Goal: Register for event/course

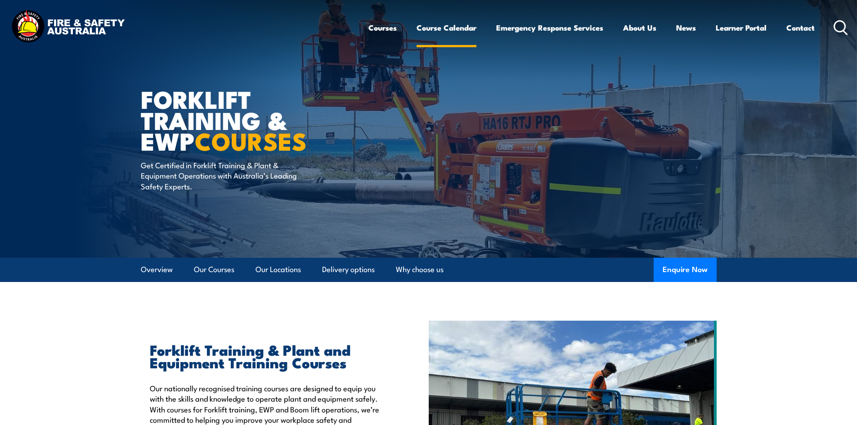
click at [441, 28] on link "Course Calendar" at bounding box center [447, 28] width 60 height 24
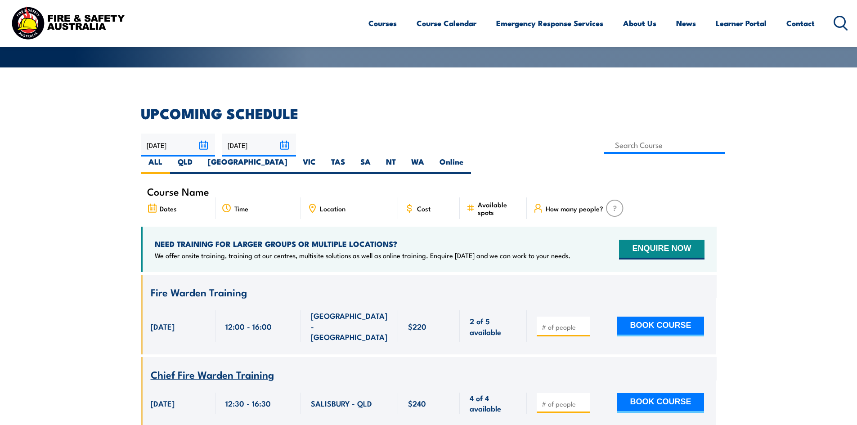
scroll to position [225, 0]
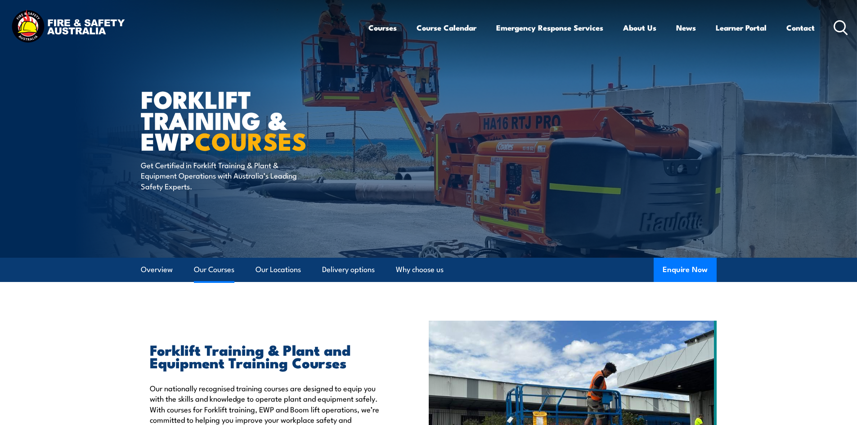
click at [205, 272] on link "Our Courses" at bounding box center [214, 270] width 40 height 24
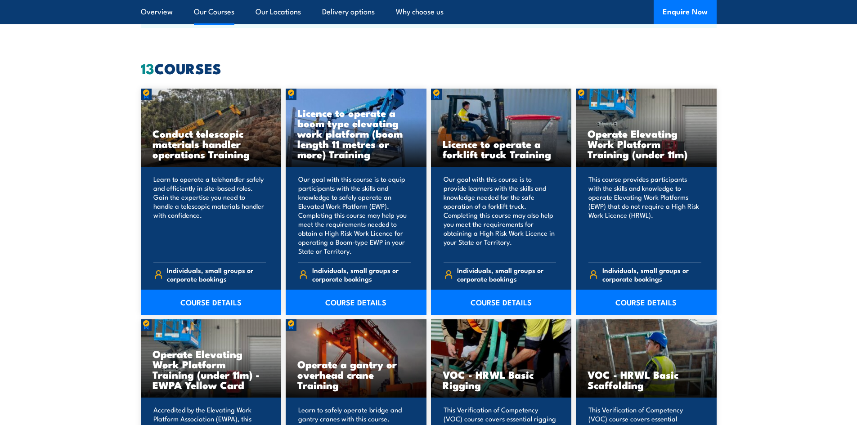
scroll to position [682, 0]
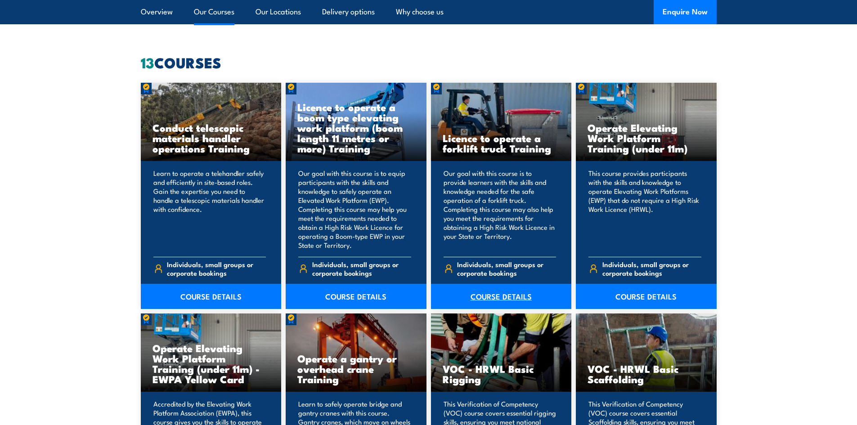
click at [489, 294] on link "COURSE DETAILS" at bounding box center [501, 296] width 141 height 25
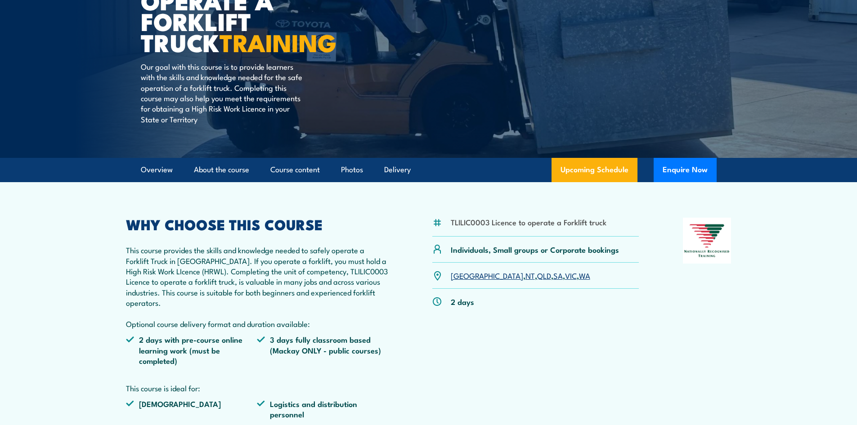
scroll to position [135, 0]
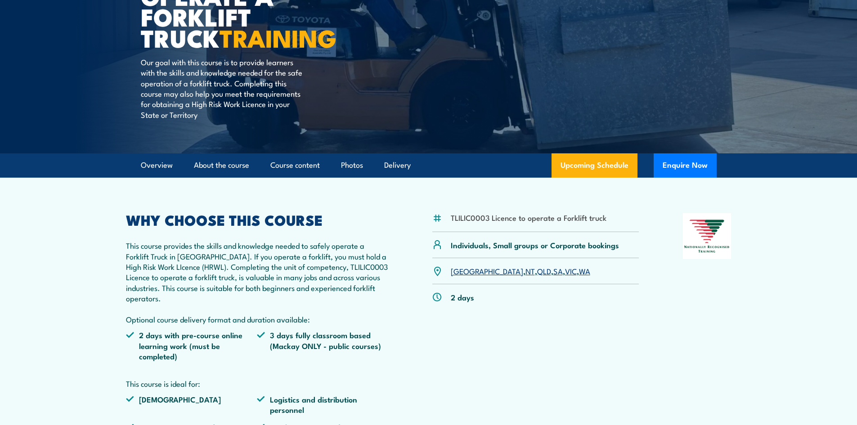
click at [459, 272] on link "[GEOGRAPHIC_DATA]" at bounding box center [487, 270] width 72 height 11
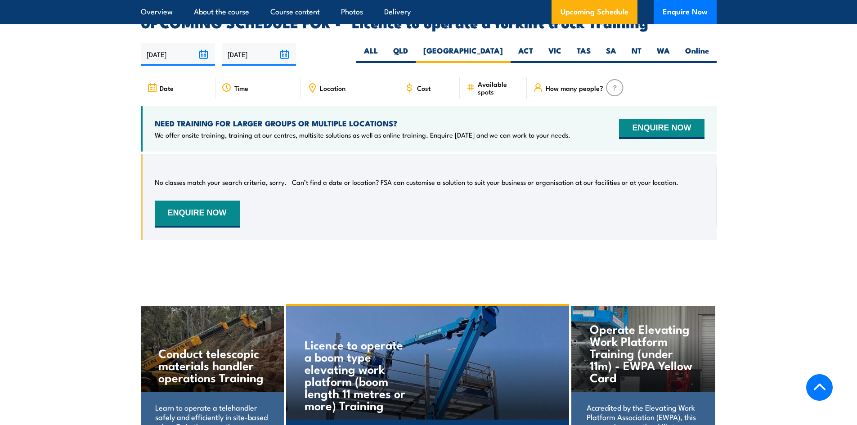
scroll to position [1506, 0]
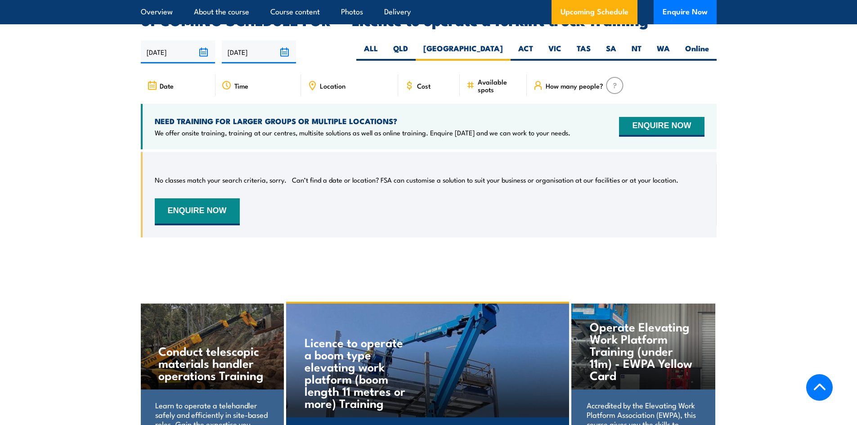
click at [324, 82] on span "Location" at bounding box center [333, 86] width 26 height 8
click at [314, 81] on icon at bounding box center [312, 86] width 10 height 10
click at [204, 40] on input "[DATE]" at bounding box center [178, 51] width 74 height 23
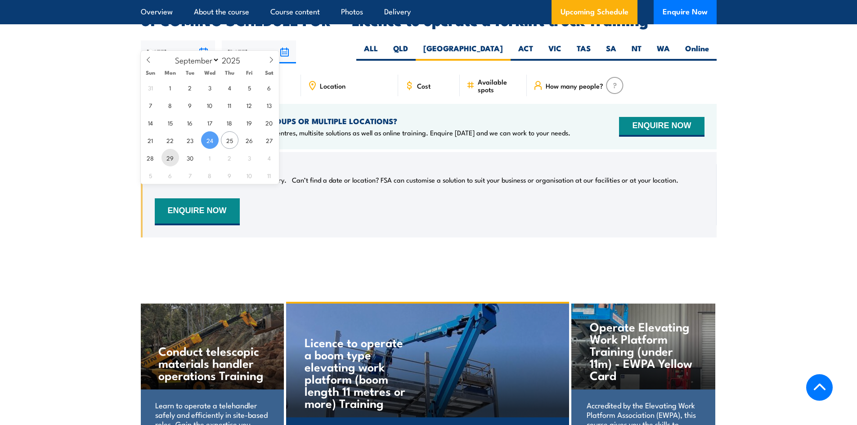
click at [176, 156] on span "29" at bounding box center [171, 158] width 18 height 18
type input "[DATE]"
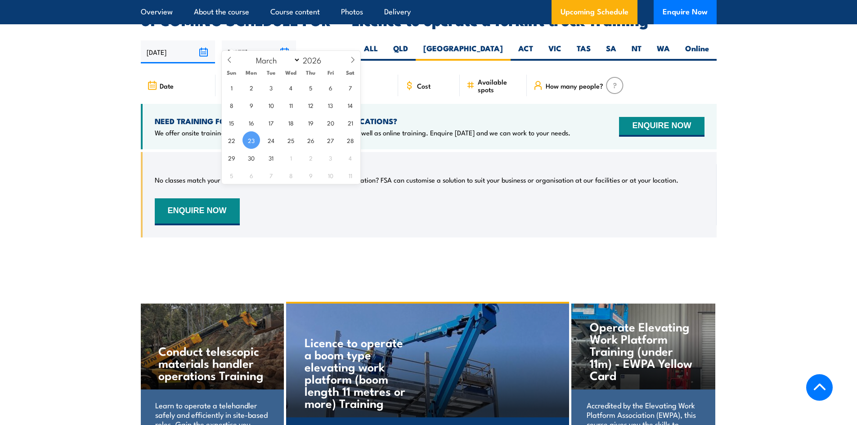
click at [281, 41] on input "[DATE]" at bounding box center [259, 51] width 74 height 23
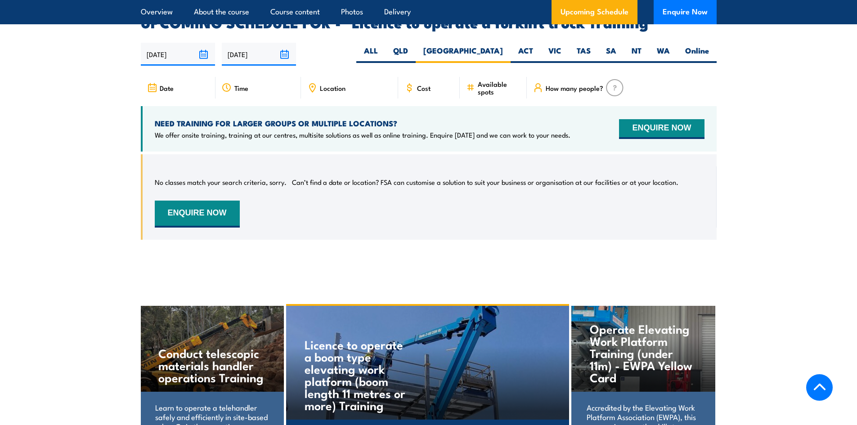
scroll to position [1506, 0]
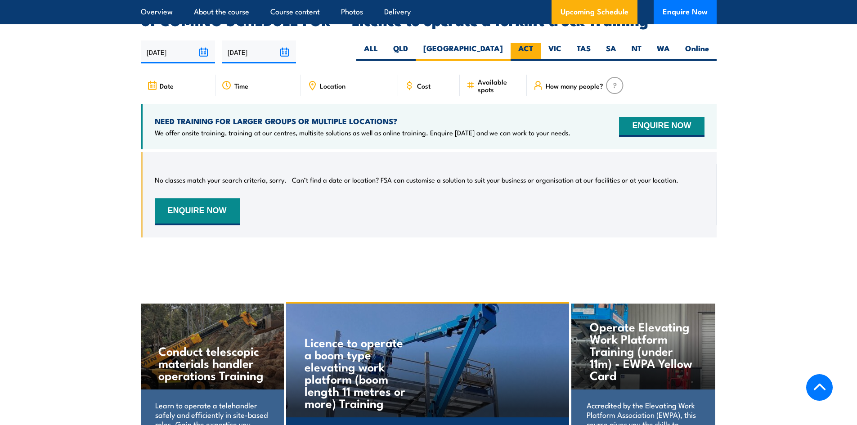
click at [524, 43] on label "ACT" at bounding box center [526, 52] width 30 height 18
click at [533, 43] on input "ACT" at bounding box center [536, 46] width 6 height 6
radio input "true"
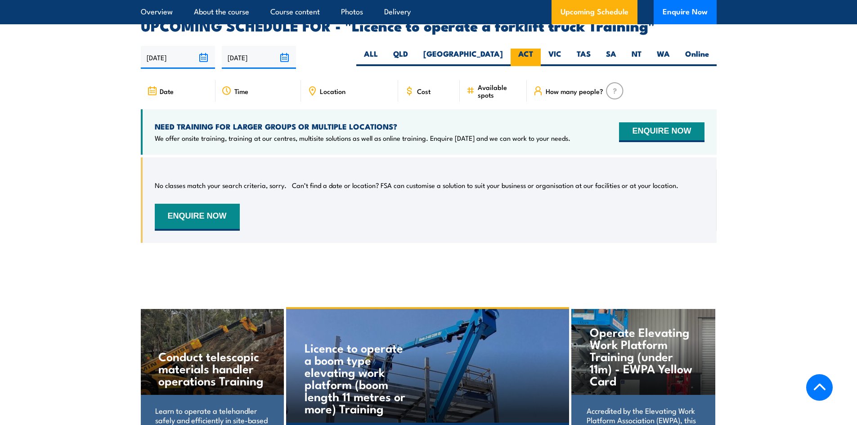
scroll to position [1506, 0]
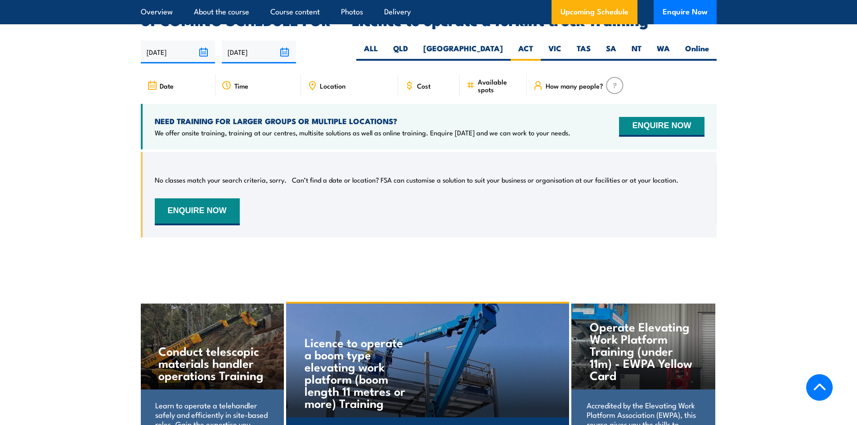
click at [196, 40] on input "[DATE]" at bounding box center [178, 51] width 74 height 23
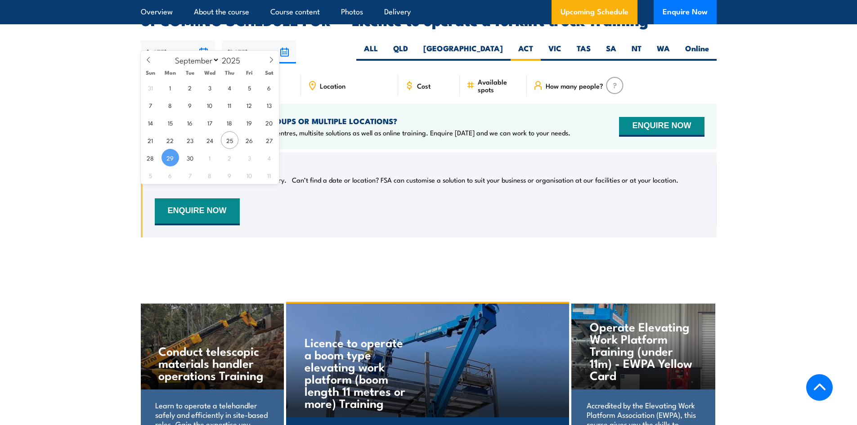
click at [166, 158] on span "29" at bounding box center [171, 158] width 18 height 18
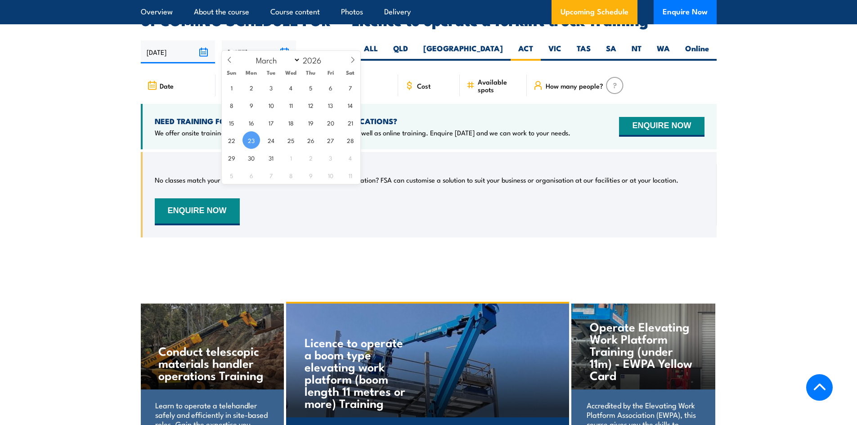
click at [244, 41] on input "[DATE]" at bounding box center [259, 51] width 74 height 23
click at [288, 141] on span "25" at bounding box center [291, 140] width 18 height 18
type input "25/03/2026"
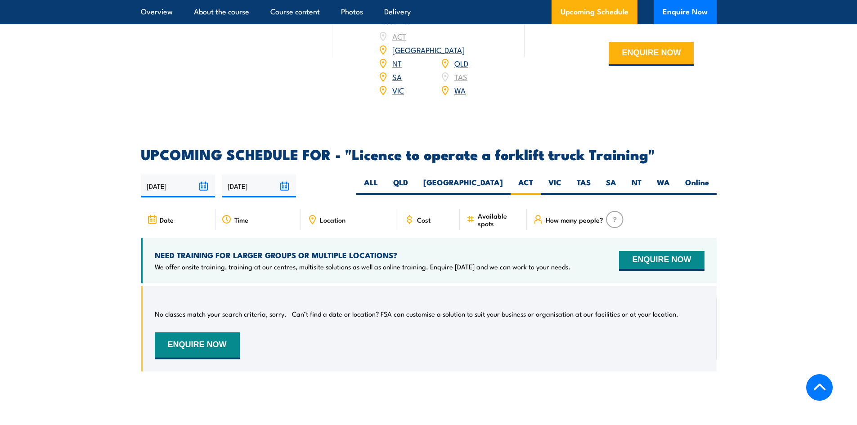
scroll to position [1371, 0]
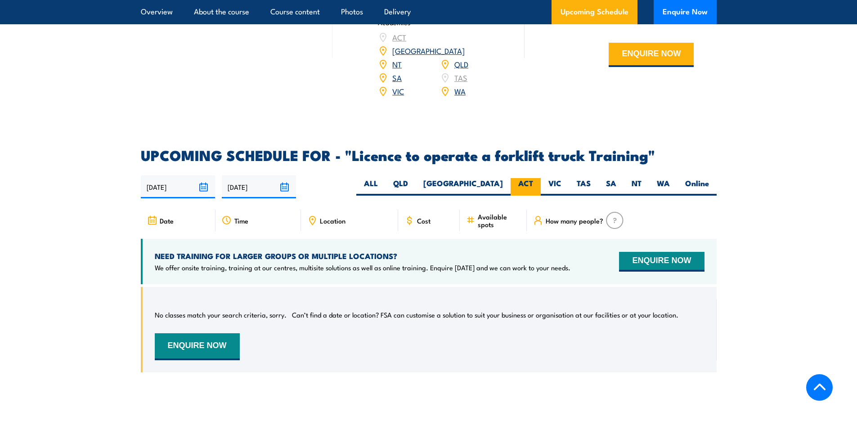
click at [523, 178] on label "ACT" at bounding box center [526, 187] width 30 height 18
click at [533, 178] on input "ACT" at bounding box center [536, 181] width 6 height 6
